Goal: Navigation & Orientation: Find specific page/section

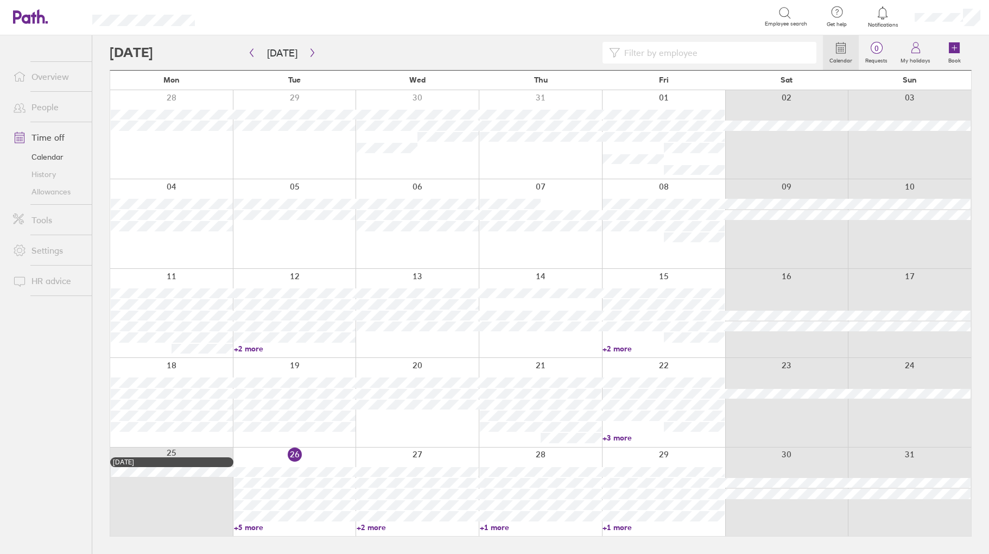
click at [249, 527] on link "+5 more" at bounding box center [295, 527] width 122 height 10
click at [308, 49] on icon "button" at bounding box center [312, 52] width 8 height 9
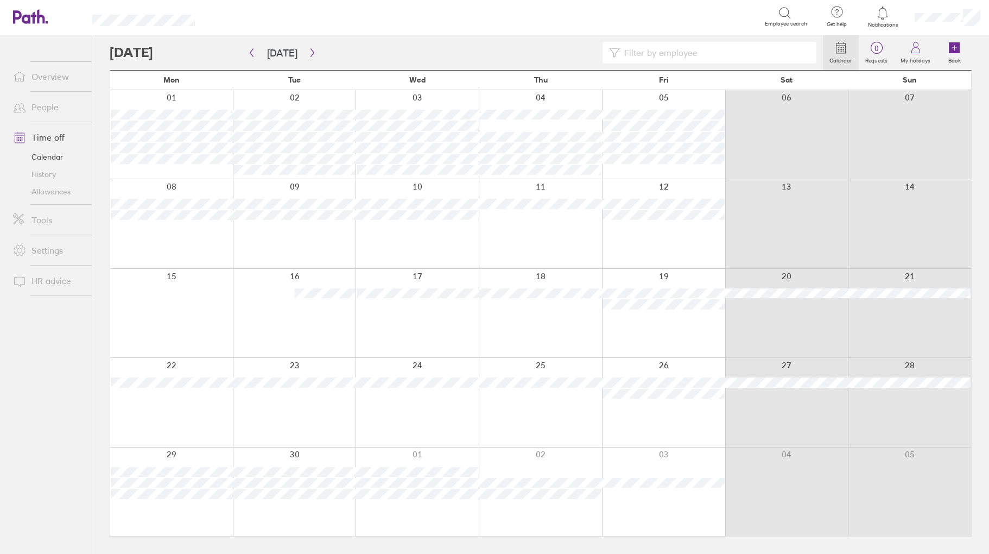
click at [52, 102] on link "People" at bounding box center [47, 107] width 87 height 22
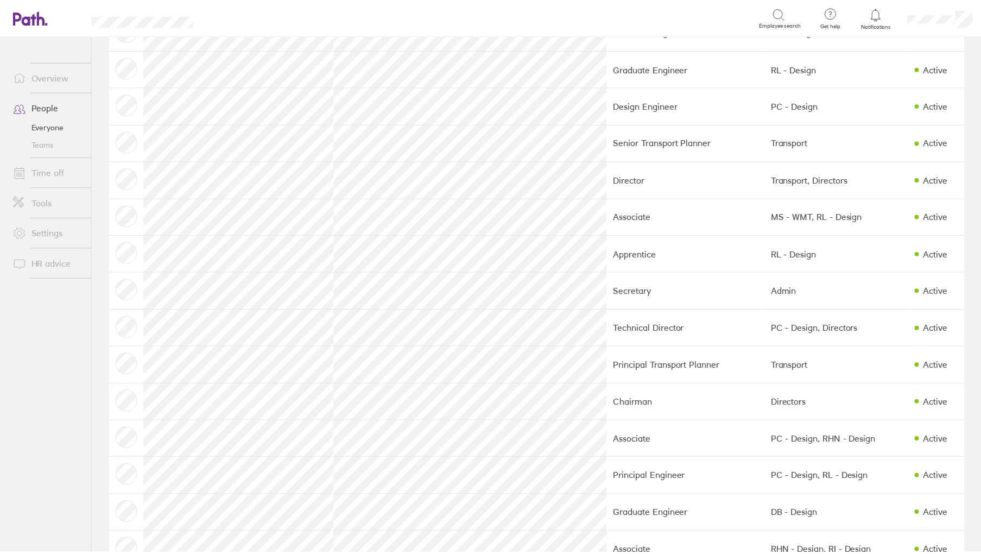
scroll to position [597, 0]
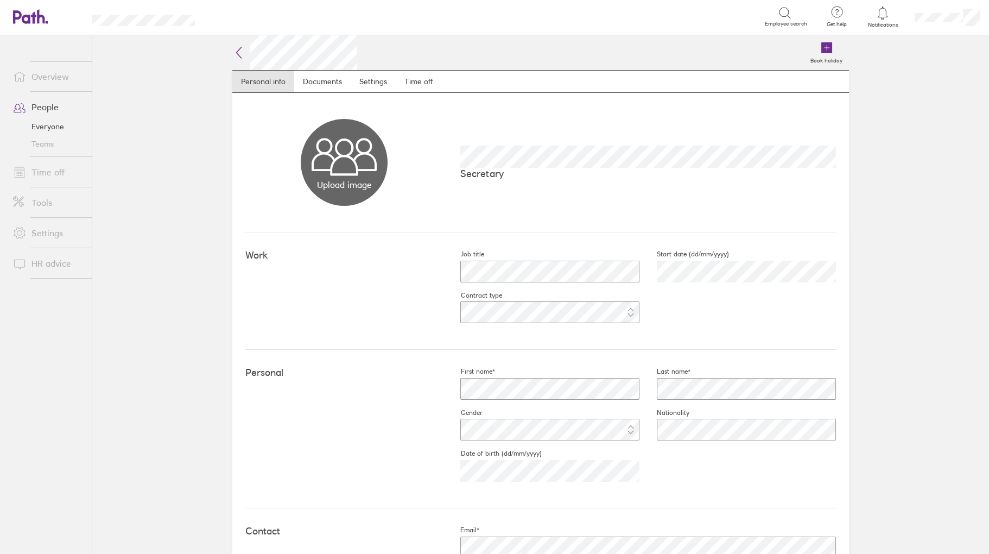
click at [55, 169] on link "Time off" at bounding box center [47, 172] width 87 height 22
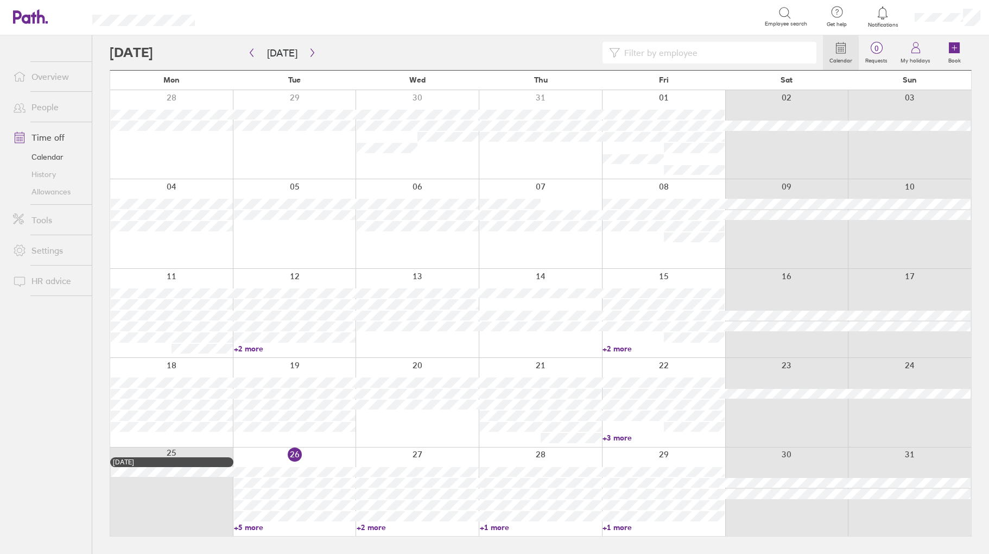
click at [248, 525] on link "+5 more" at bounding box center [295, 527] width 122 height 10
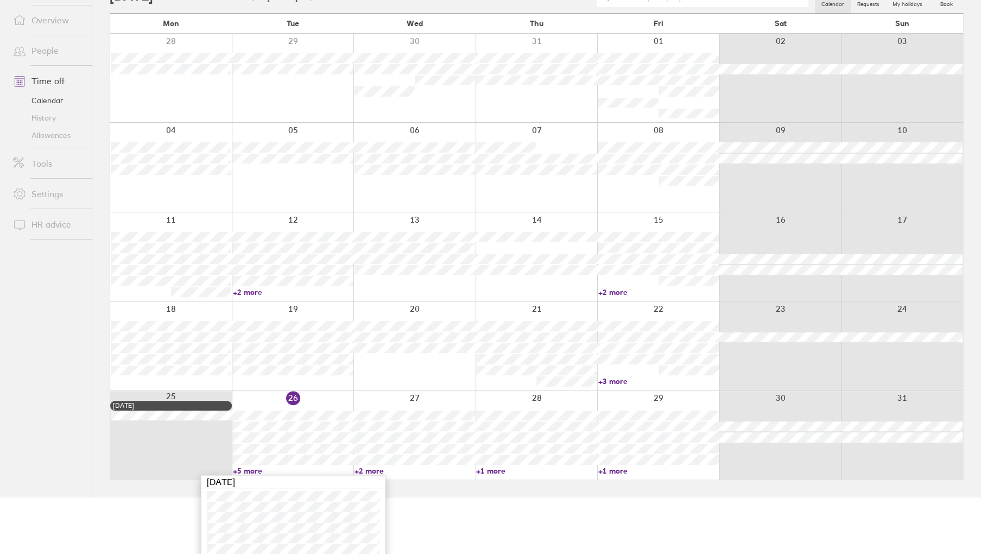
scroll to position [104, 0]
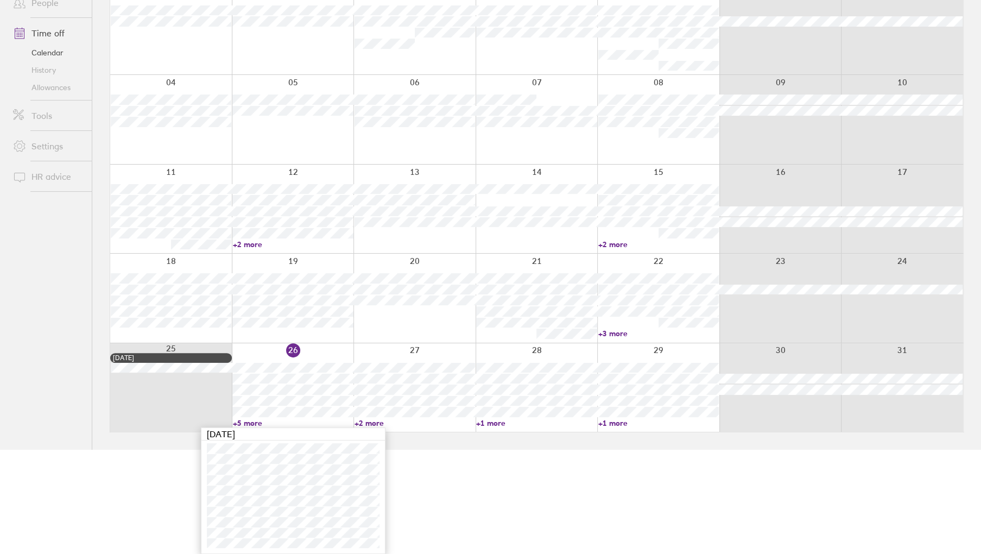
click at [61, 274] on ul "Overview People Time off Calendar History Allowances Tools Settings HR advice" at bounding box center [46, 172] width 92 height 483
